Goal: Check status: Check status

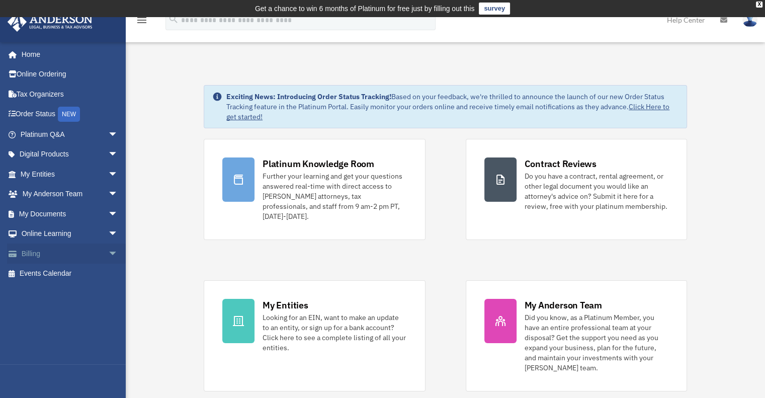
click at [66, 255] on link "Billing arrow_drop_down" at bounding box center [70, 253] width 126 height 20
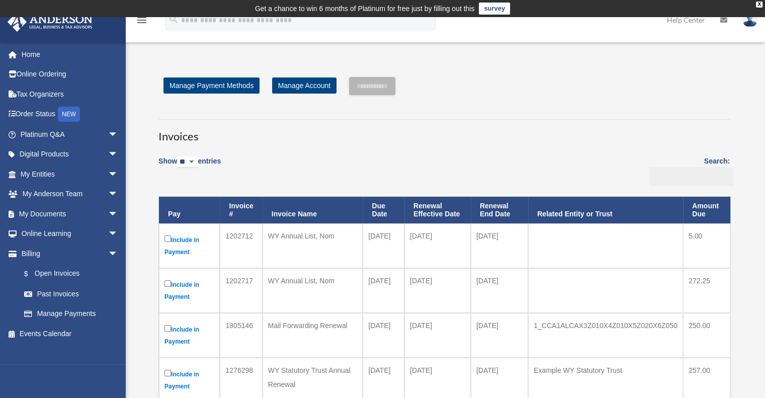
click at [667, 179] on input "Search:" at bounding box center [691, 176] width 84 height 19
type input "*"
click at [36, 296] on span at bounding box center [34, 294] width 8 height 7
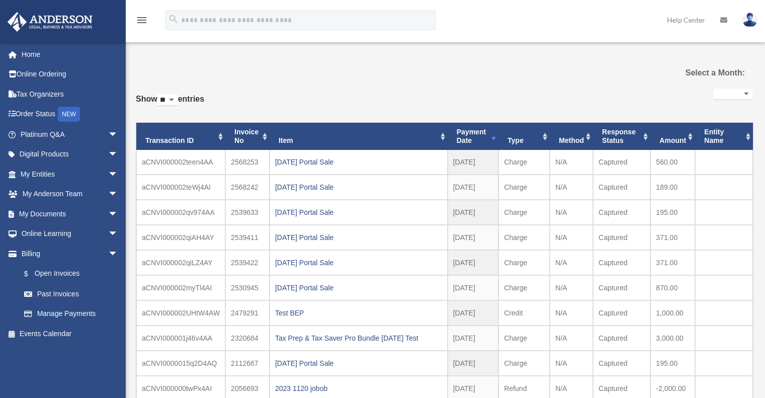
select select
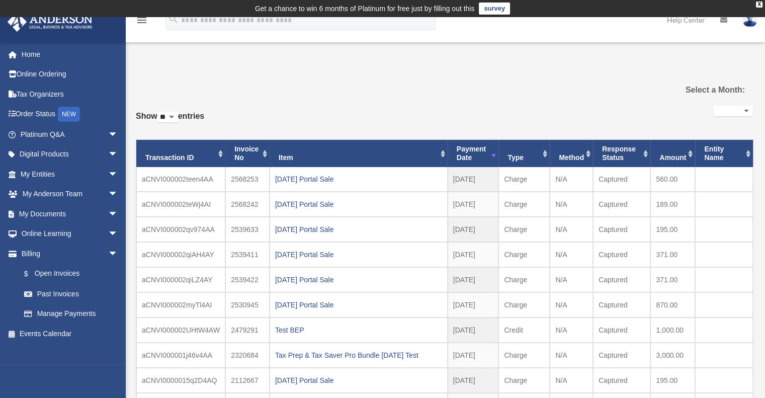
drag, startPoint x: 376, startPoint y: 353, endPoint x: 333, endPoint y: 78, distance: 278.8
click at [333, 78] on div "**********" at bounding box center [444, 273] width 616 height 393
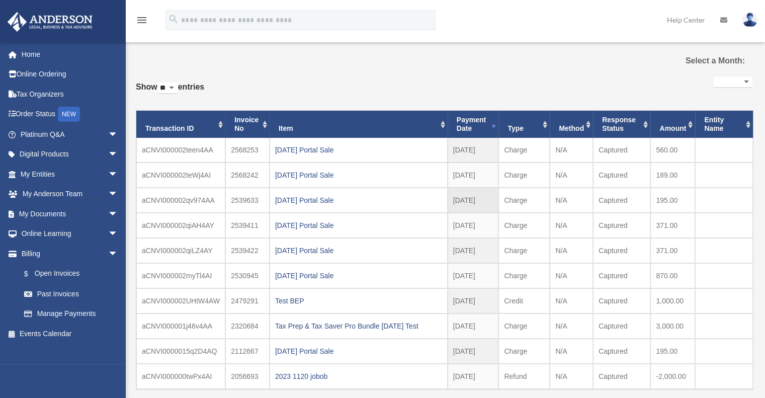
scroll to position [30, 0]
